Goal: Information Seeking & Learning: Find specific fact

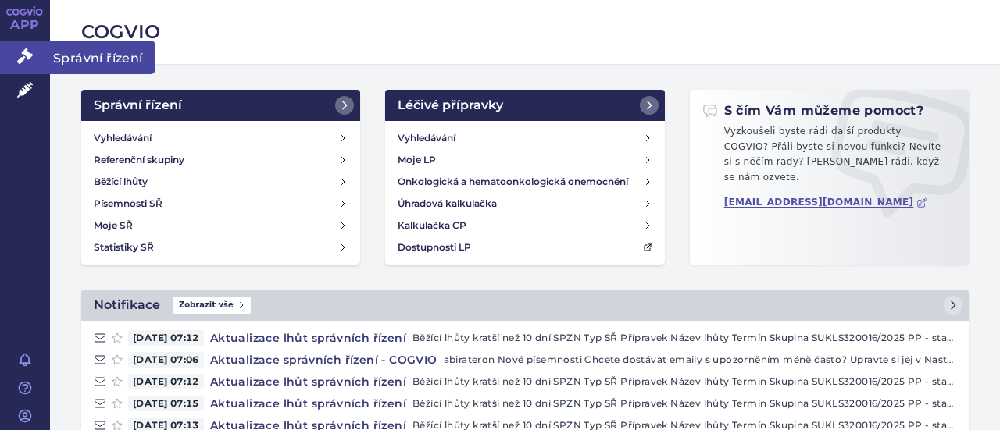
click at [20, 60] on icon at bounding box center [25, 56] width 16 height 16
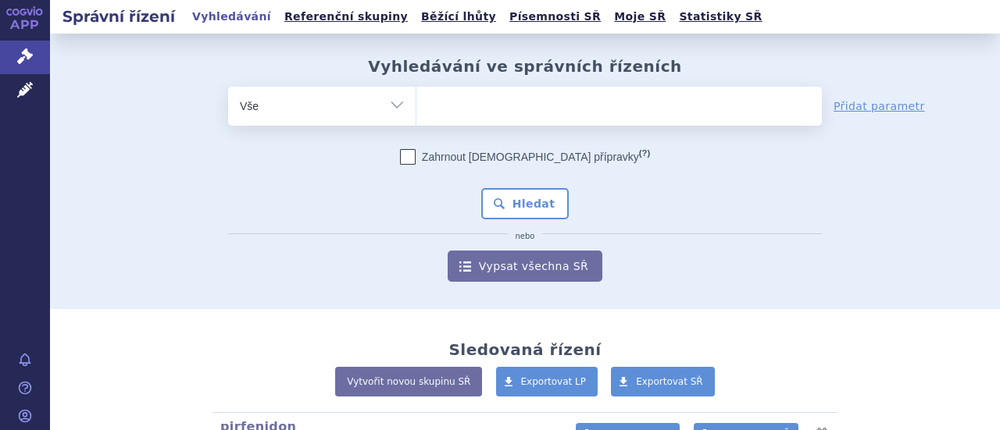
click at [391, 102] on select "Vše Spisová značka Typ SŘ Přípravek/SUKL kód Účastník/Držitel" at bounding box center [321, 104] width 187 height 35
select select "filter-atc-group"
click at [228, 87] on select "Vše Spisová značka Typ SŘ Přípravek/SUKL kód Účastník/Držitel" at bounding box center [321, 104] width 187 height 35
click at [473, 115] on ul at bounding box center [618, 103] width 405 height 33
click at [416, 115] on select at bounding box center [416, 105] width 1 height 39
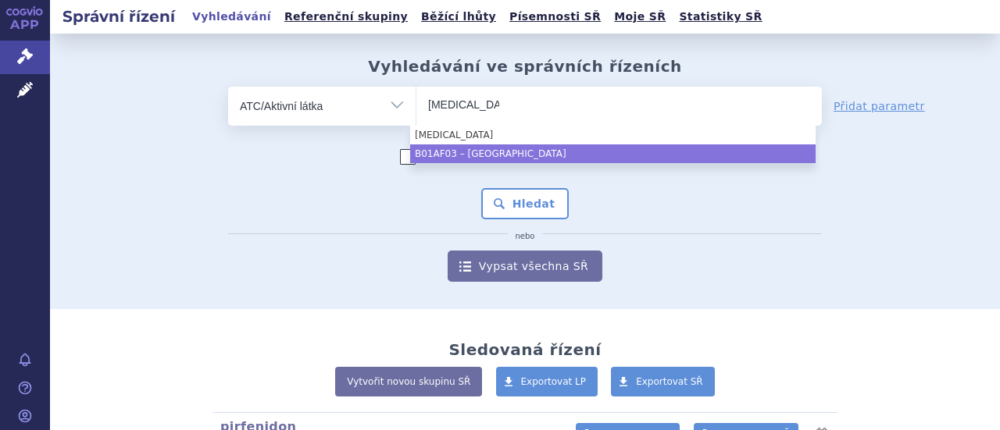
type input "edoxaban"
select select "B01AF03"
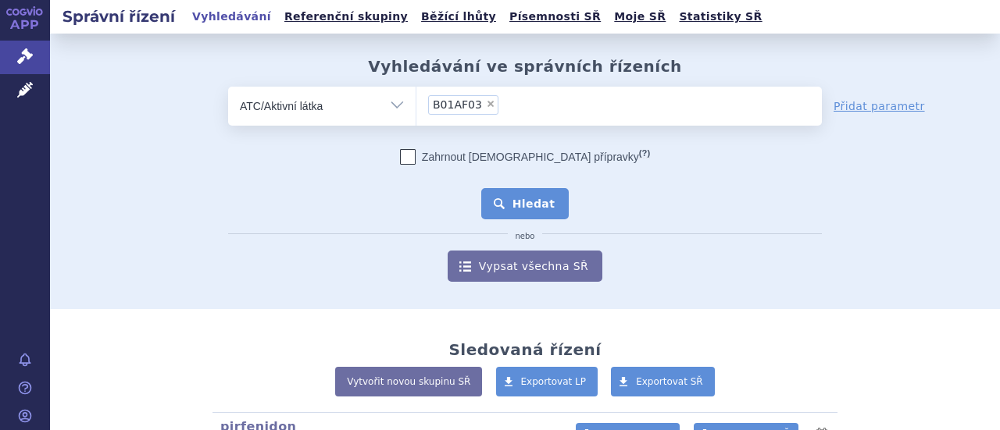
click at [531, 198] on button "Hledat" at bounding box center [525, 203] width 88 height 31
